Goal: Find specific page/section

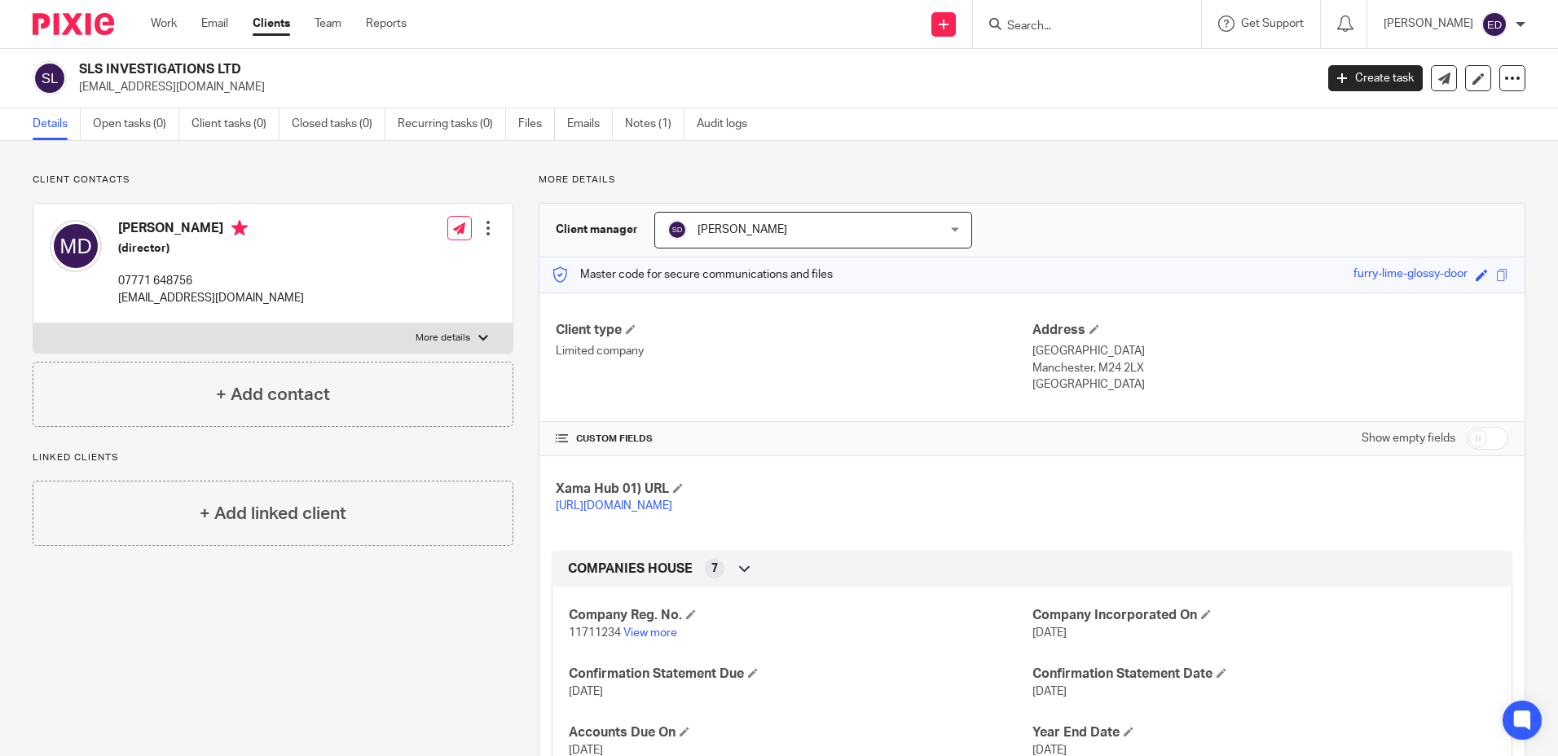
scroll to position [244, 0]
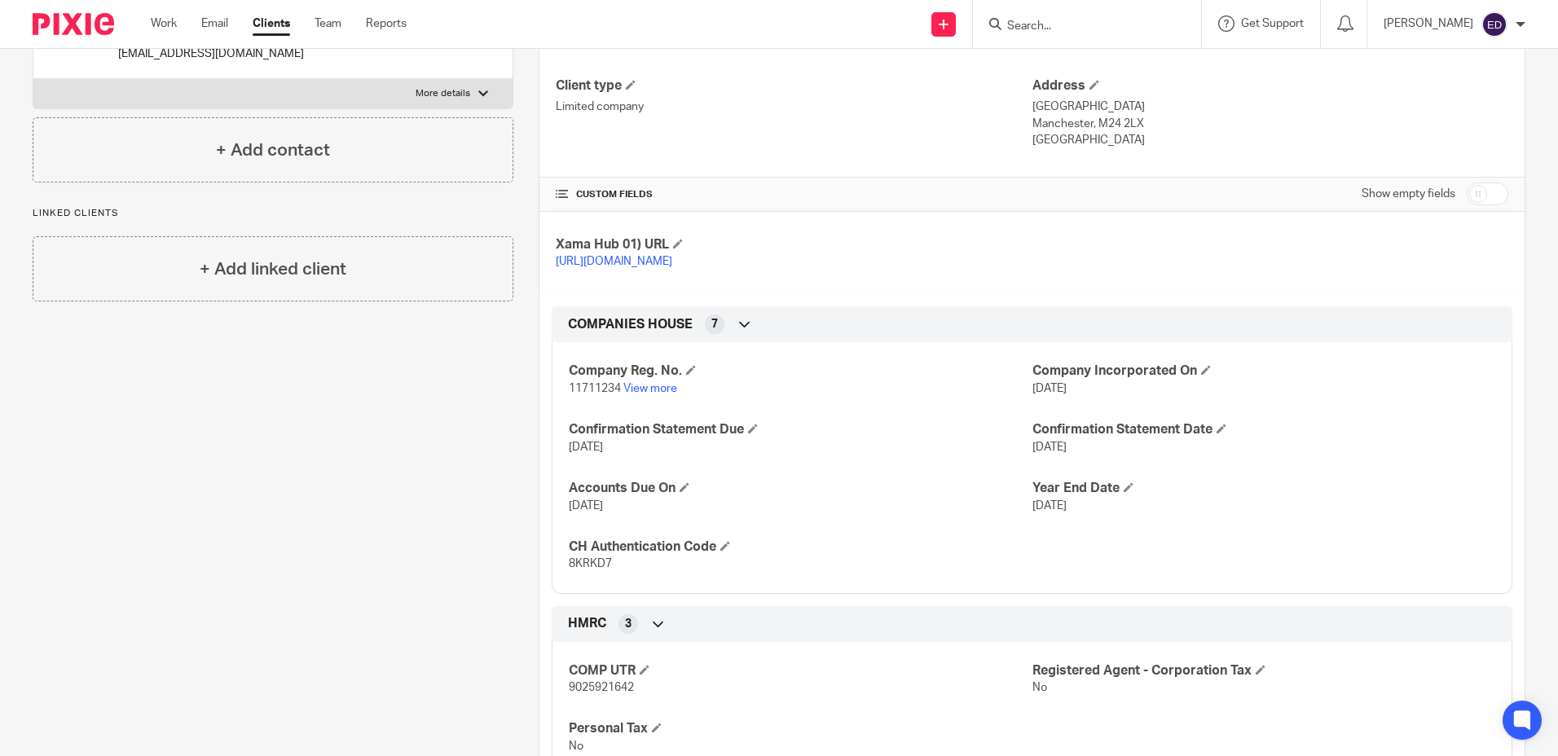
click at [1143, 20] on input "Search" at bounding box center [1079, 27] width 147 height 15
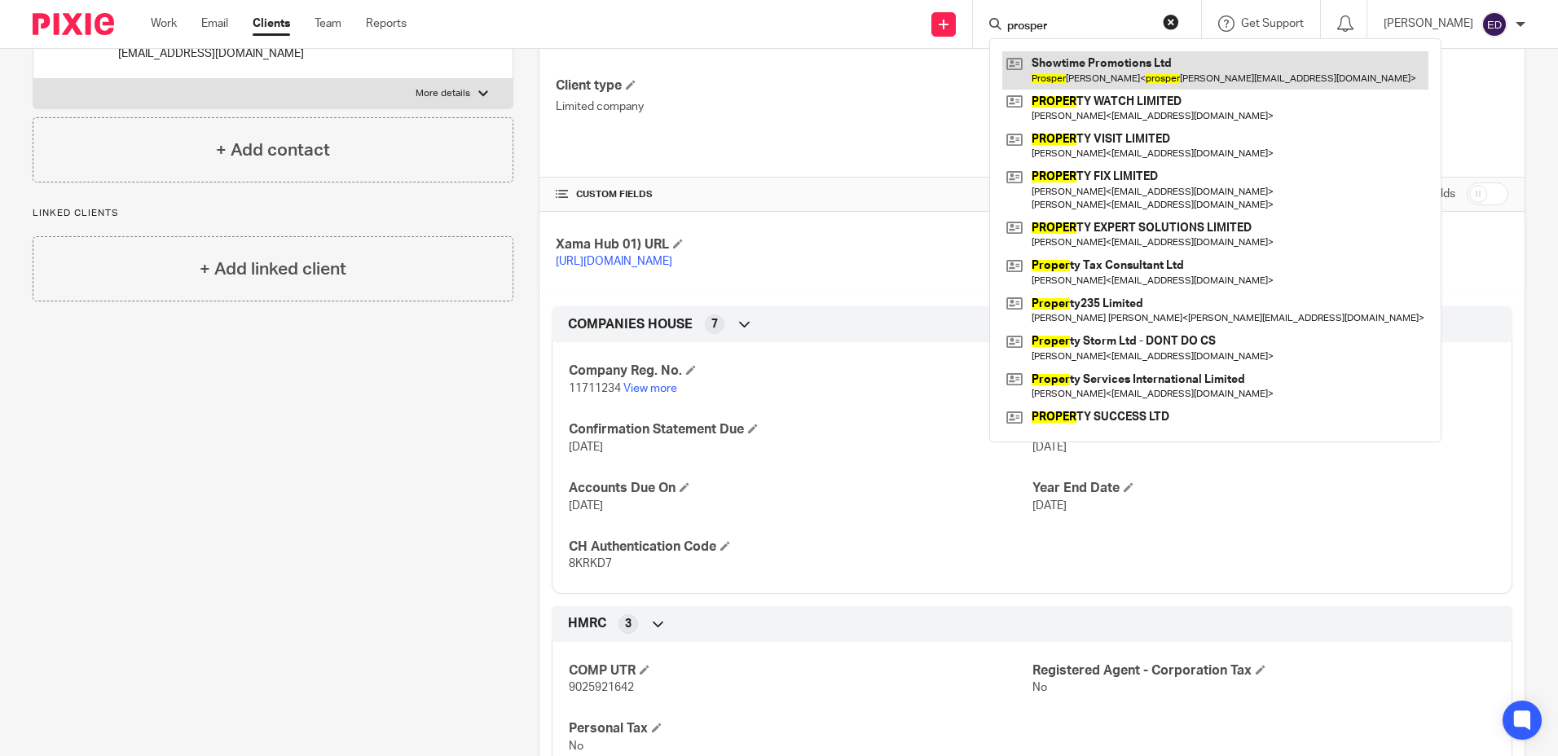
type input "prosper"
click at [1134, 80] on link at bounding box center [1215, 69] width 426 height 37
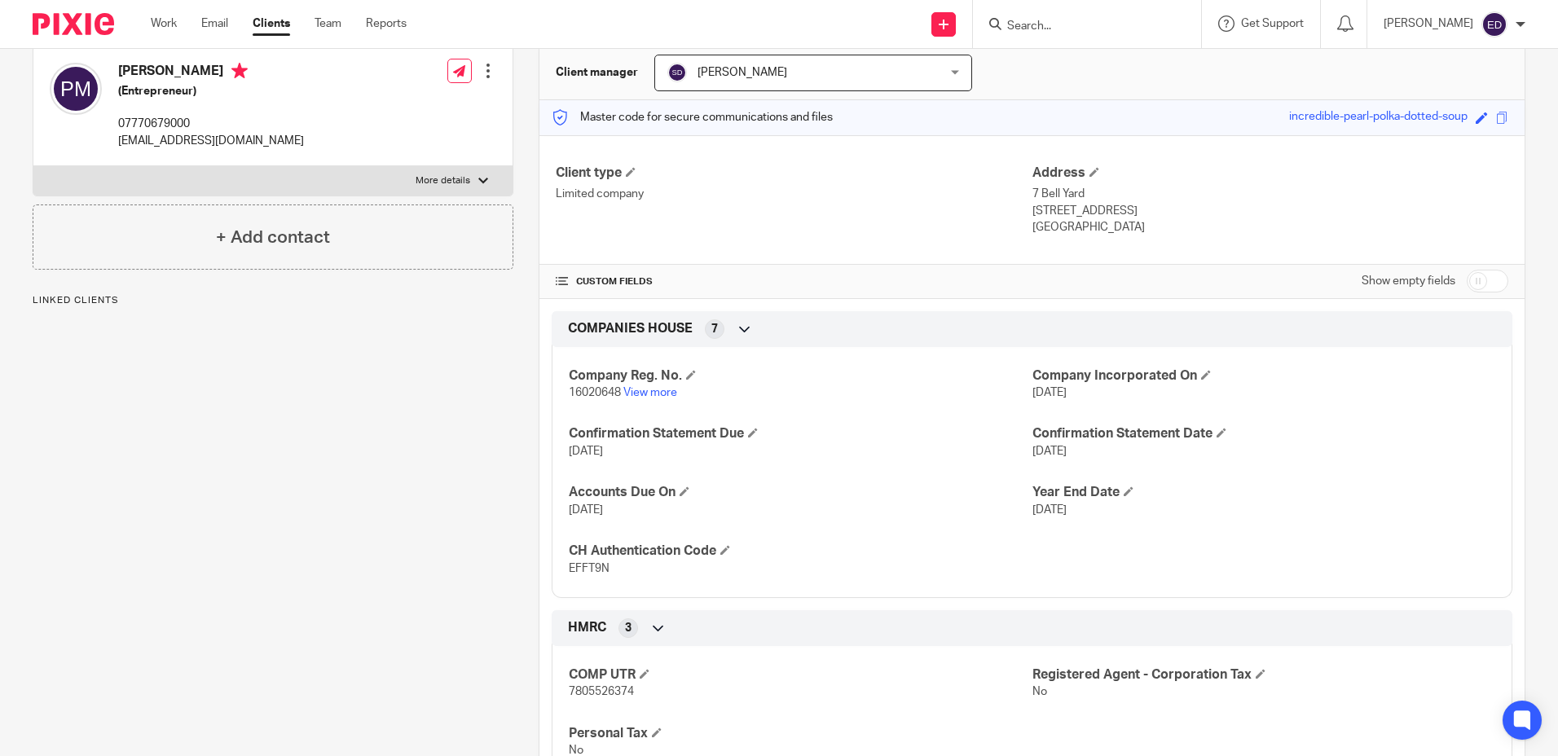
scroll to position [163, 0]
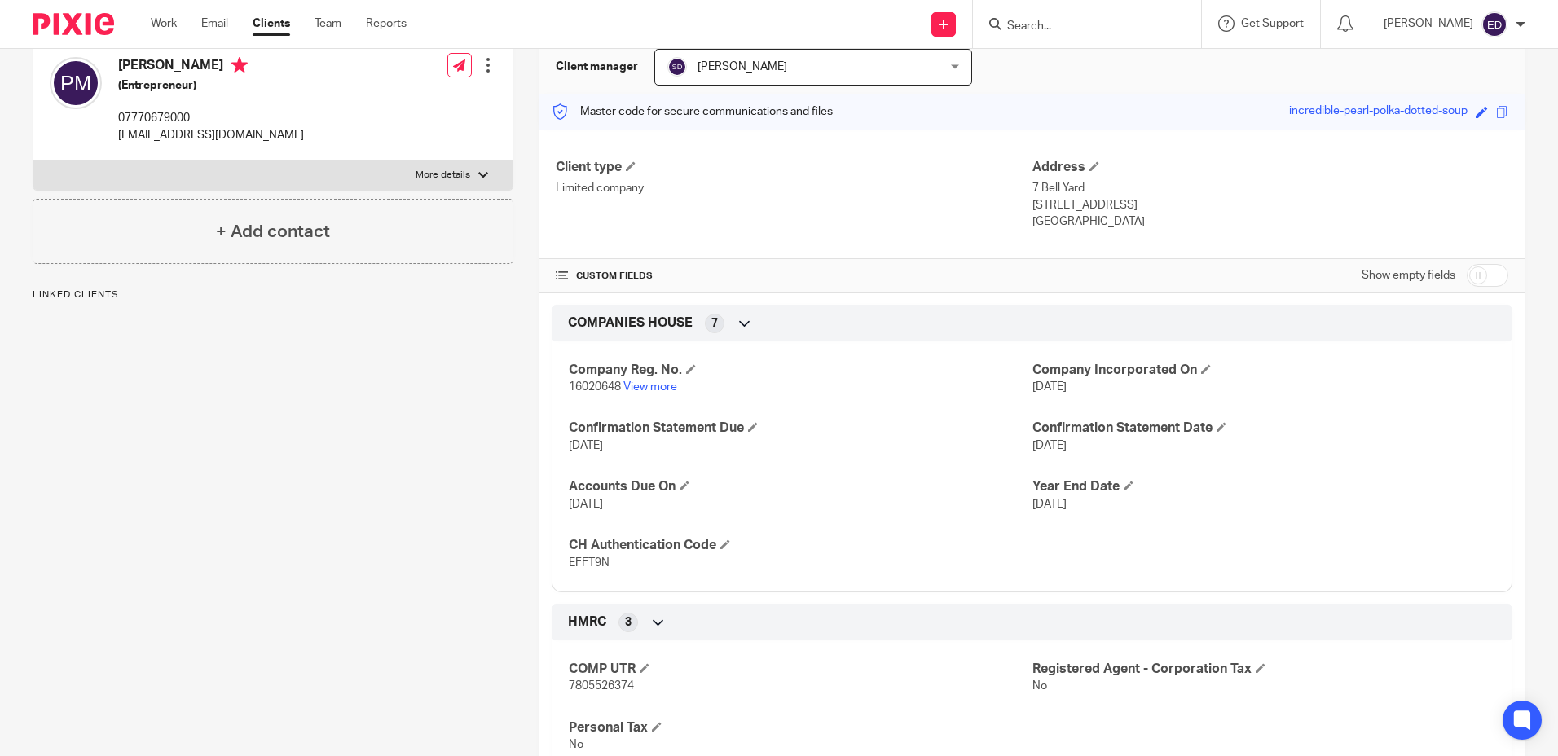
click at [262, 412] on div "Client contacts Prosper Richard Marshall (Entrepreneur) 07770679000 prospermars…" at bounding box center [260, 461] width 506 height 900
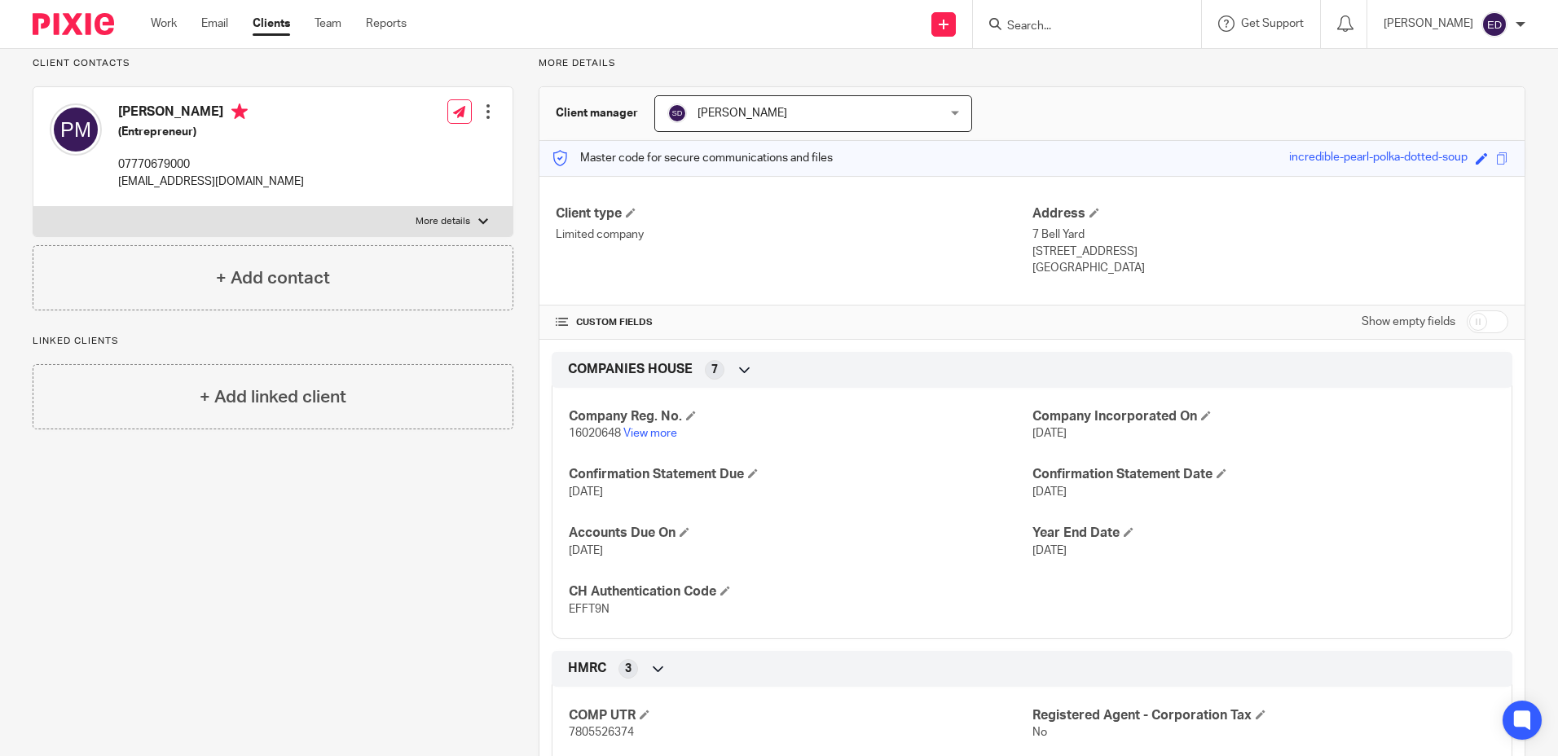
scroll to position [24, 0]
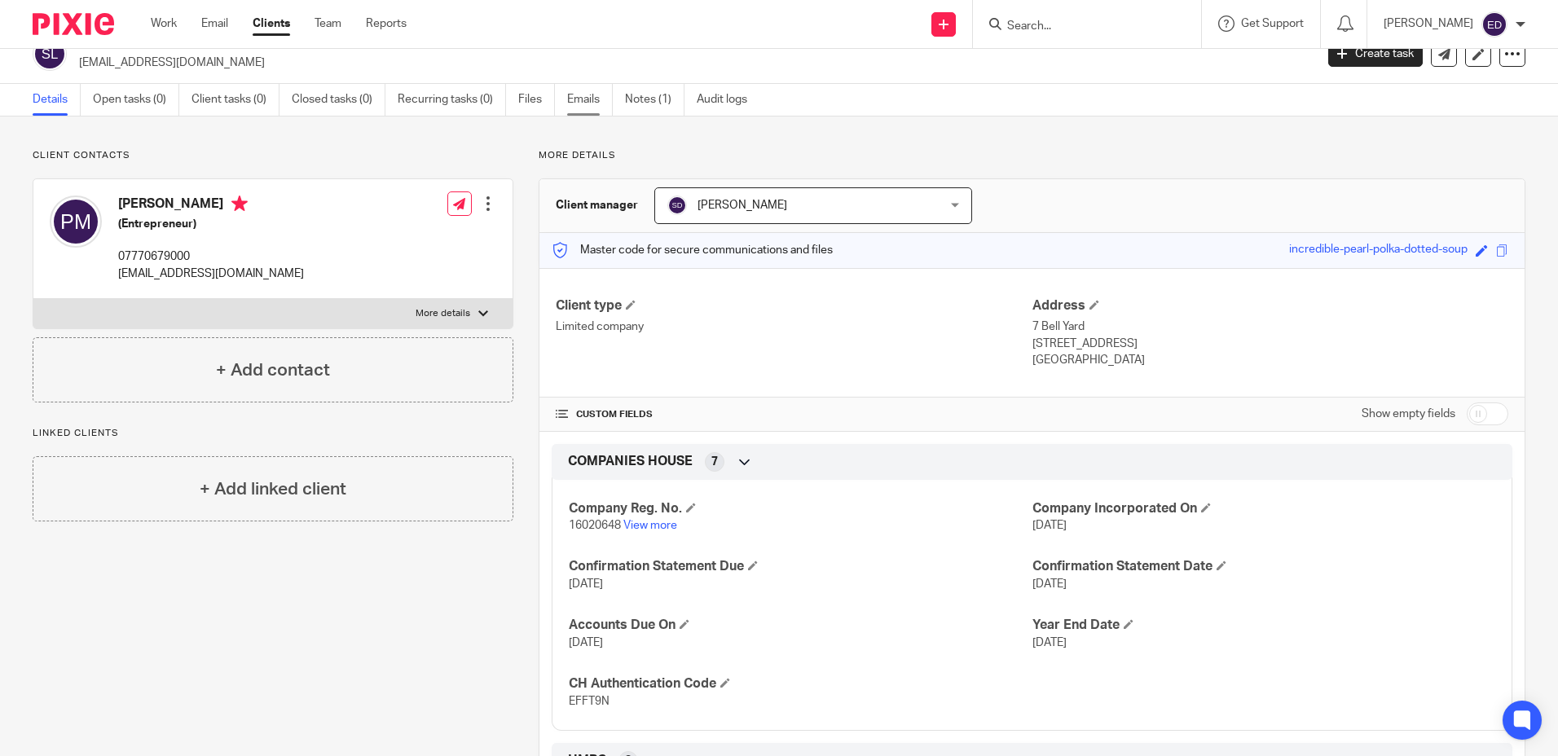
click at [600, 104] on link "Emails" at bounding box center [590, 100] width 46 height 32
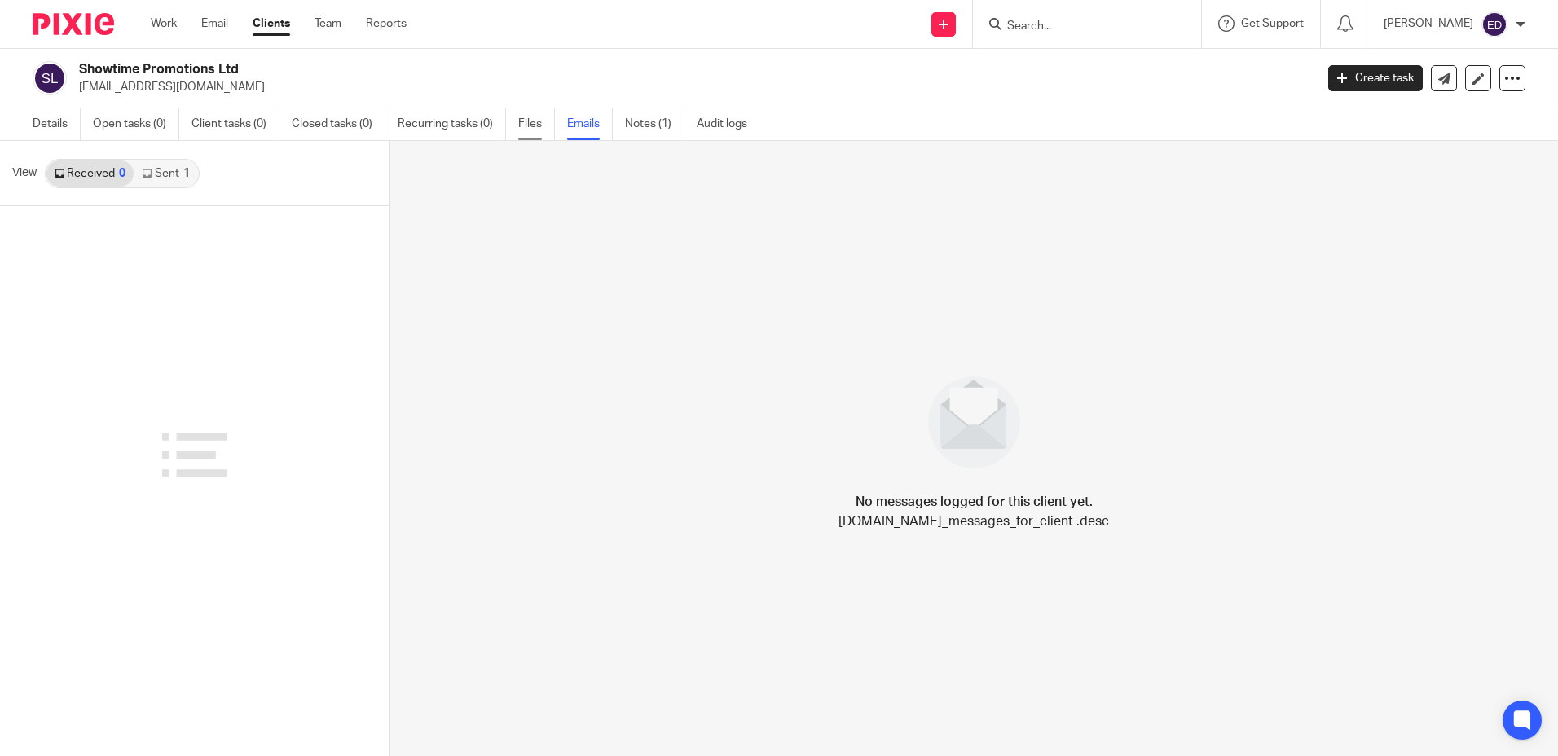
click at [522, 122] on link "Files" at bounding box center [536, 124] width 37 height 32
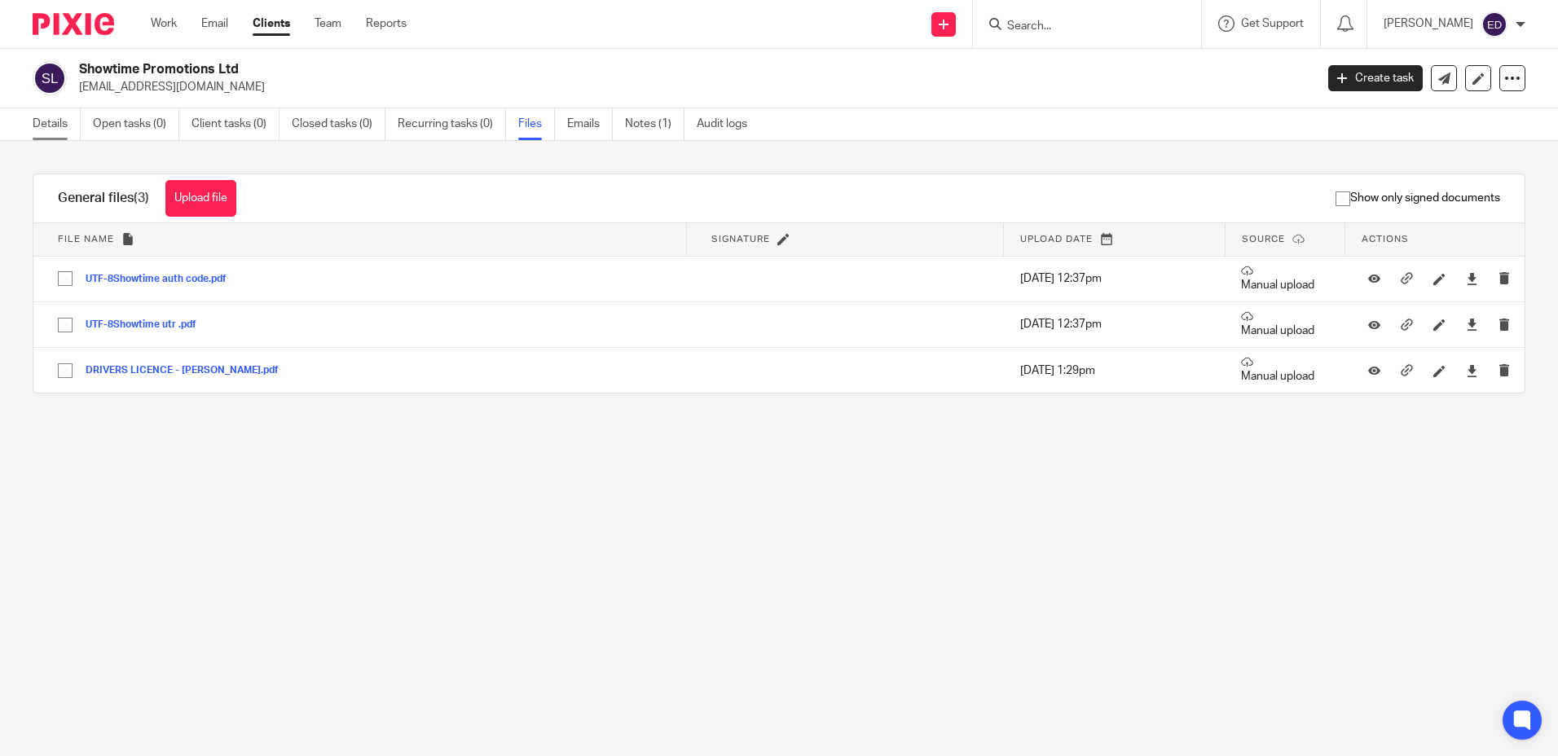
click at [66, 119] on link "Details" at bounding box center [57, 124] width 48 height 32
